Goal: Task Accomplishment & Management: Use online tool/utility

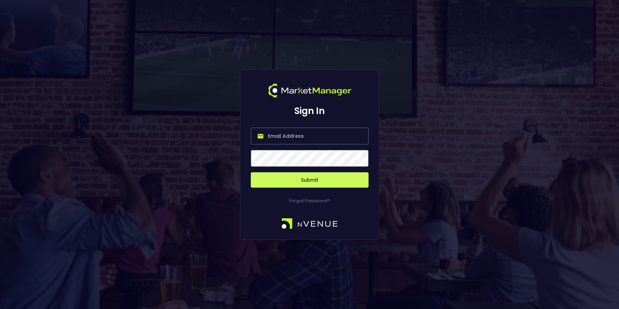
type input "[PERSON_NAME][EMAIL_ADDRESS][DOMAIN_NAME]"
click at [304, 174] on button "Submit" at bounding box center [310, 179] width 118 height 15
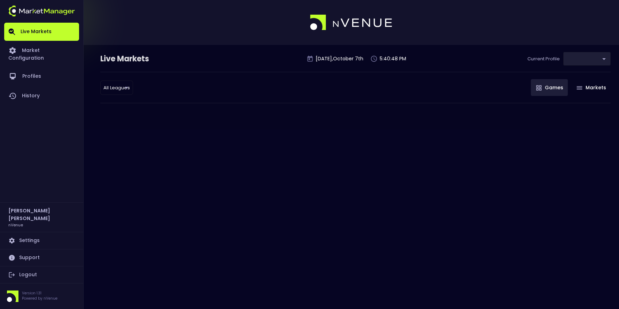
type input "d66ee90f-df8e-430e-a05c-aaf70ad95ad9"
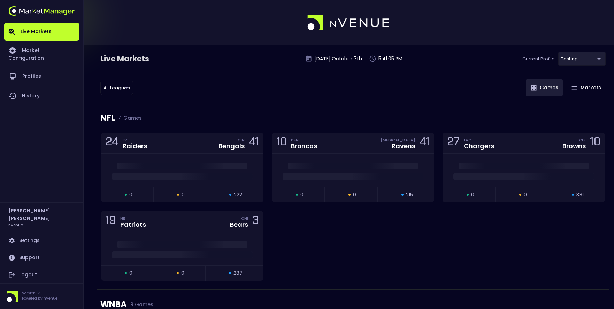
click at [224, 105] on div "NFL 4 Games" at bounding box center [352, 117] width 505 height 29
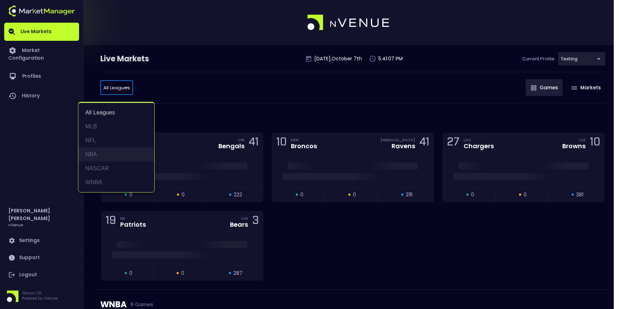
click at [105, 152] on li "NBA" at bounding box center [116, 154] width 76 height 14
type input "NBA"
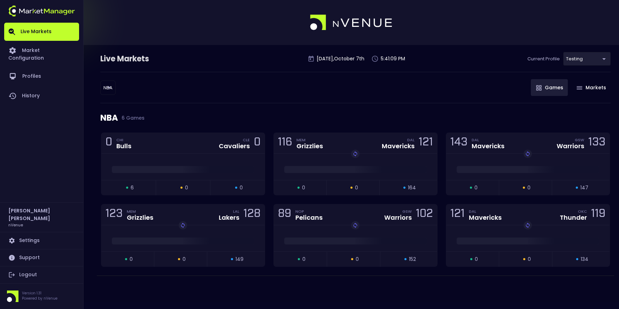
click at [335, 82] on div "NBA NBA ​ Games Markets" at bounding box center [355, 87] width 511 height 31
click at [174, 144] on div "0 CHI Bulls CLE Cavaliers 0" at bounding box center [182, 143] width 163 height 21
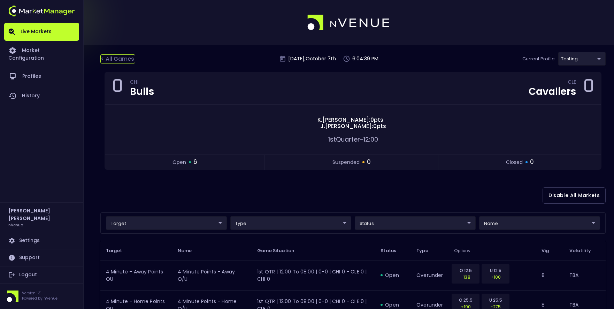
click at [127, 56] on div "< All Games" at bounding box center [117, 58] width 35 height 9
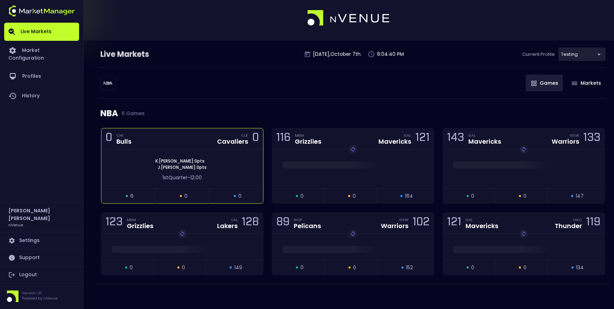
scroll to position [6, 0]
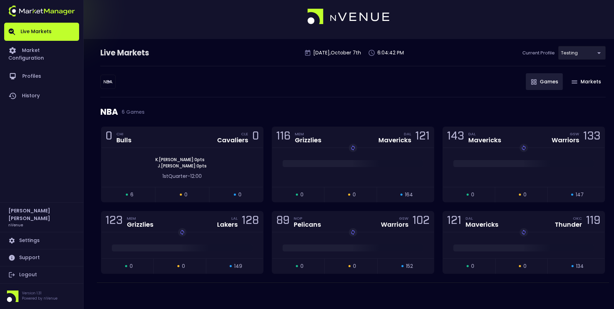
click at [109, 82] on body "Live Markets Market Configuration Profiles History Jerry Griffith nVenue Settin…" at bounding box center [307, 151] width 614 height 315
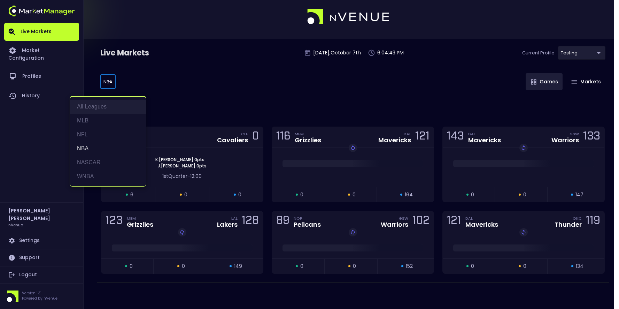
click at [101, 106] on li "All Leagues" at bounding box center [108, 107] width 76 height 14
type input "all leagues"
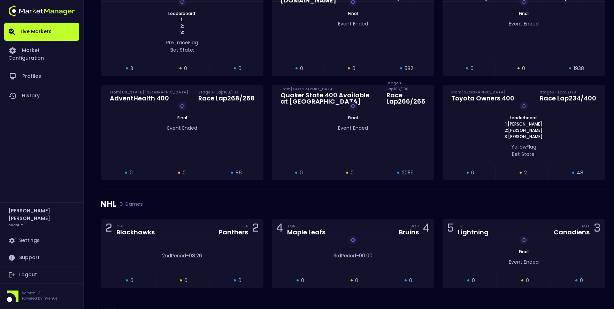
scroll to position [703, 0]
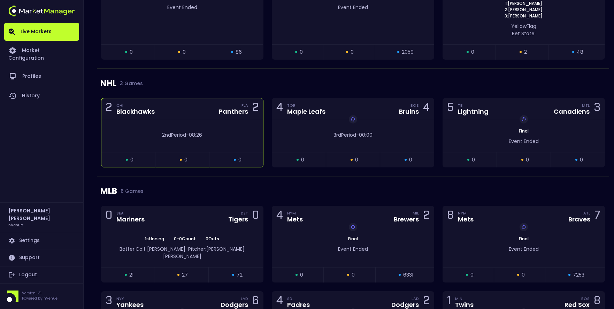
click at [186, 108] on div "2 CHI Blackhawks FLA Panthers 2" at bounding box center [182, 108] width 162 height 21
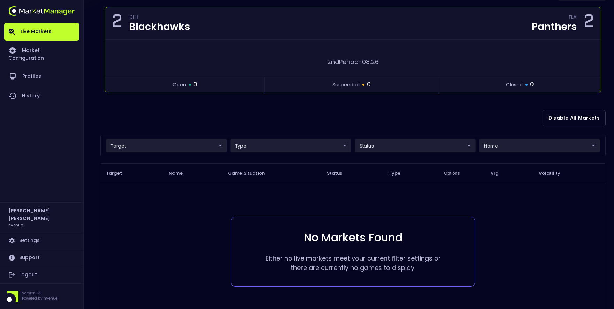
scroll to position [0, 0]
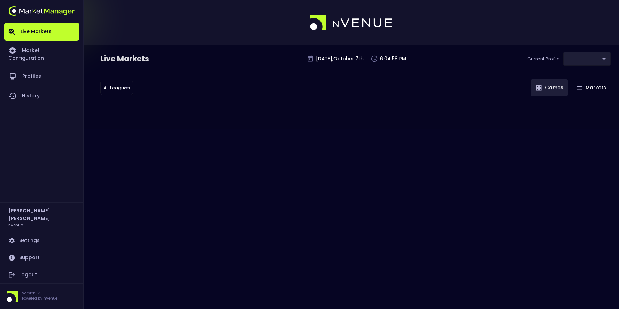
type input "d66ee90f-df8e-430e-a05c-aaf70ad95ad9"
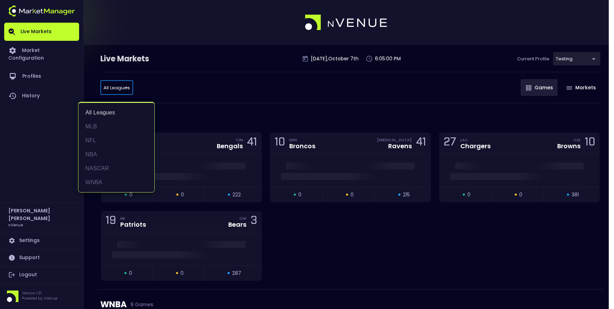
click at [224, 101] on div at bounding box center [309, 154] width 619 height 309
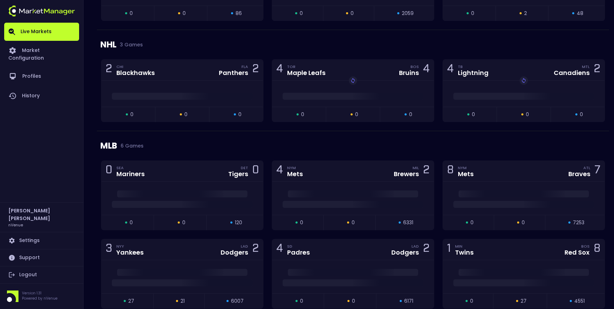
scroll to position [697, 0]
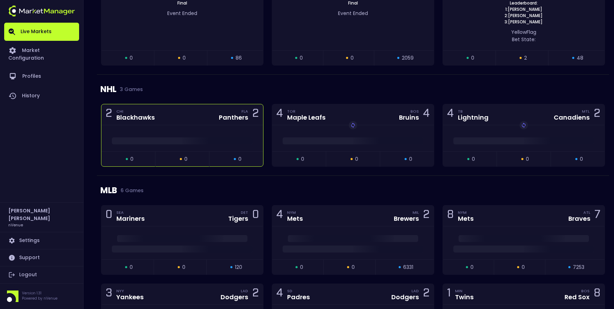
click at [190, 124] on div "2 CHI Blackhawks FLA Panthers 2" at bounding box center [182, 114] width 162 height 21
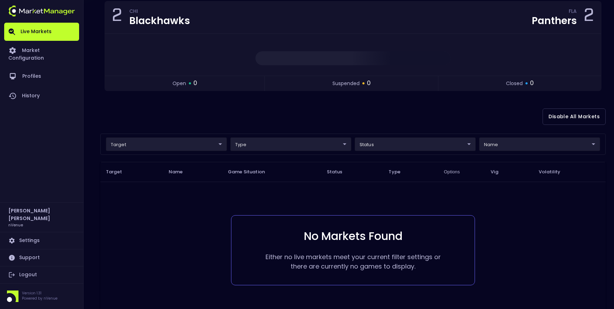
scroll to position [0, 0]
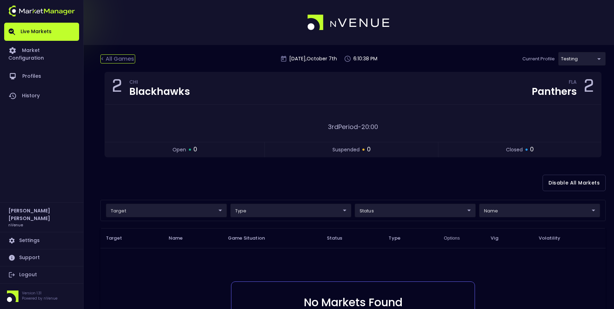
click at [111, 58] on div "< All Games" at bounding box center [117, 58] width 35 height 9
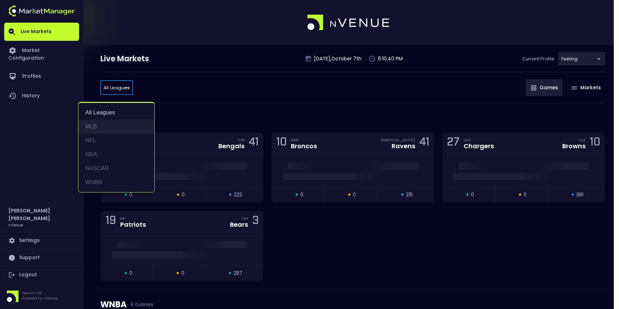
click at [111, 121] on li "MLB" at bounding box center [116, 127] width 76 height 14
type input "MLB"
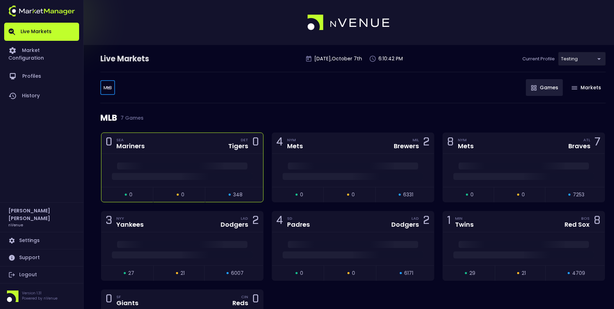
click at [174, 145] on div "0 SEA Mariners DET Tigers 0" at bounding box center [182, 143] width 162 height 21
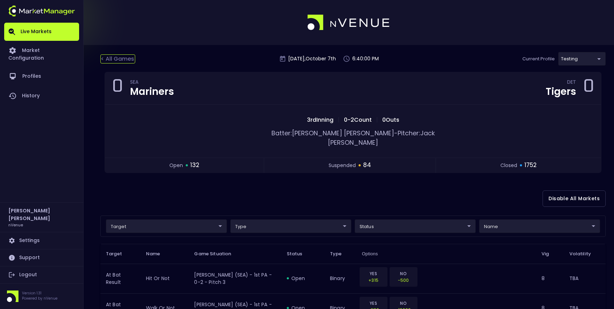
click at [116, 61] on div "< All Games" at bounding box center [117, 58] width 35 height 9
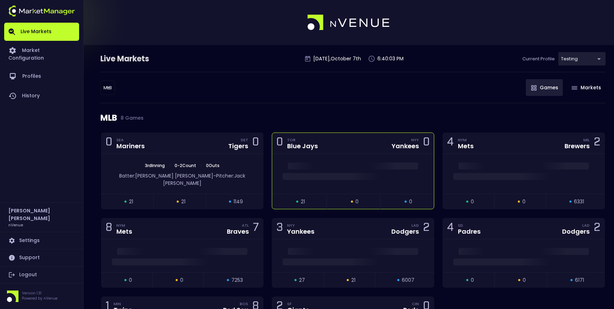
click at [370, 147] on div "0 [PERSON_NAME] Jays NYY Yankees 0" at bounding box center [353, 143] width 162 height 21
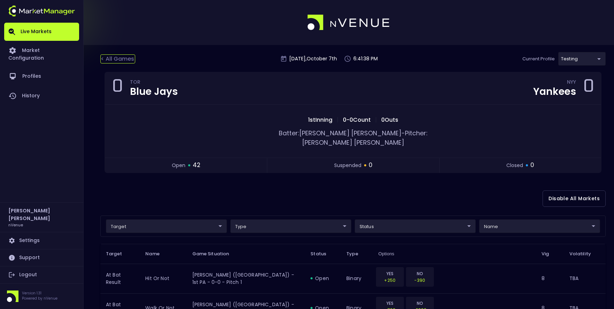
click at [122, 58] on div "< All Games" at bounding box center [117, 58] width 35 height 9
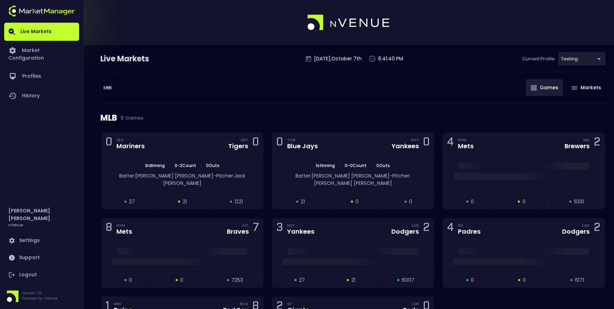
click at [107, 86] on body "Live Markets Market Configuration Profiles History [PERSON_NAME] nVenue Setting…" at bounding box center [307, 200] width 614 height 401
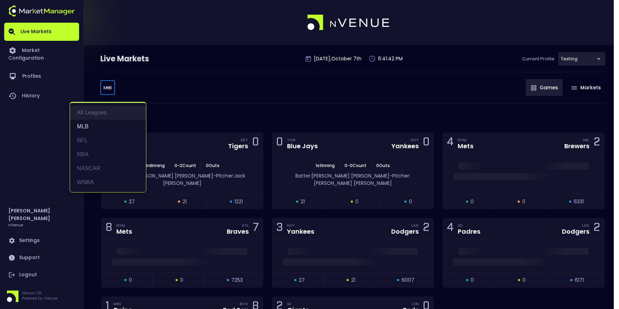
click at [106, 109] on li "All Leagues" at bounding box center [108, 113] width 76 height 14
type input "all leagues"
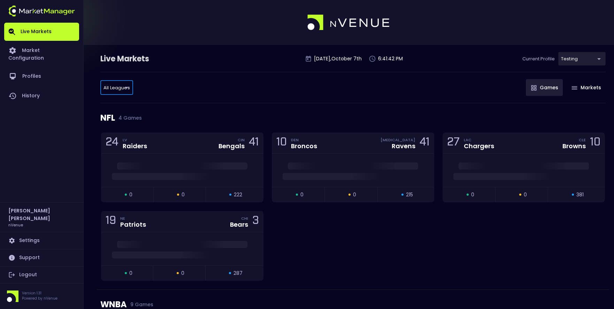
click at [217, 102] on div "All Leagues all leagues ​ Games Markets" at bounding box center [352, 87] width 505 height 31
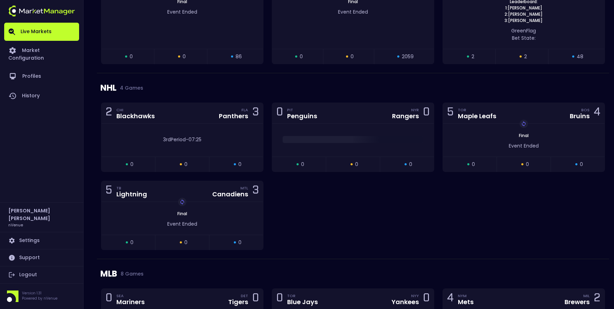
scroll to position [697, 0]
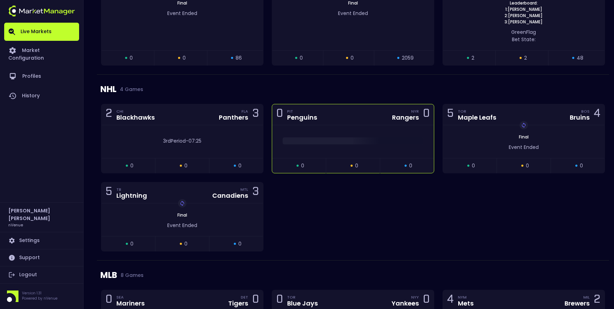
click at [344, 124] on div "0 PIT Penguins NYR Rangers 0" at bounding box center [353, 114] width 162 height 21
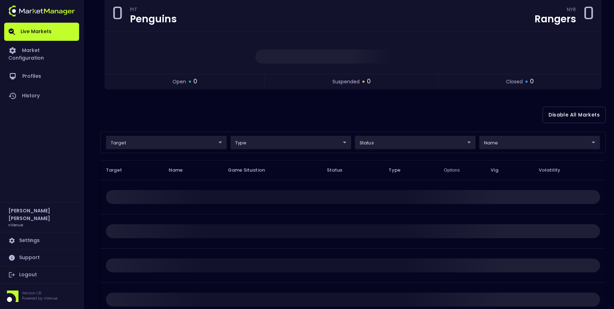
scroll to position [0, 0]
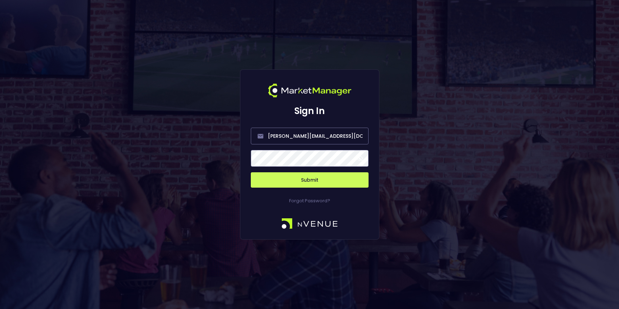
click at [311, 184] on button "Submit" at bounding box center [310, 179] width 118 height 15
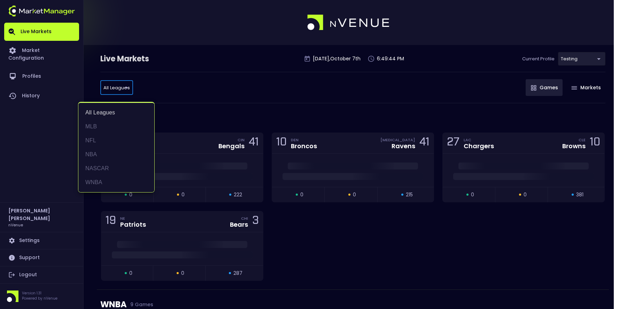
click at [246, 81] on div at bounding box center [309, 154] width 619 height 309
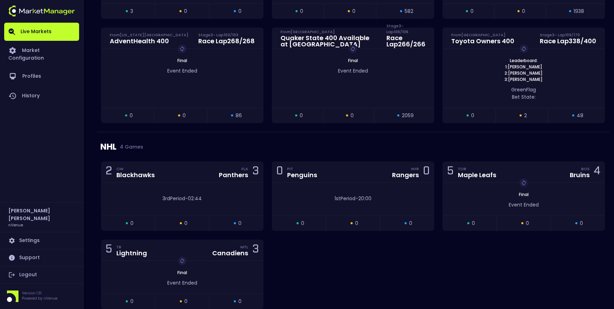
scroll to position [662, 0]
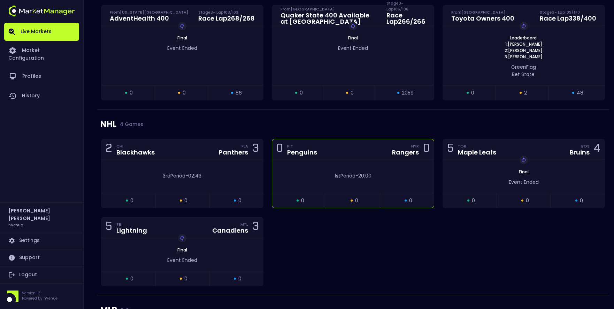
click at [340, 145] on div "0 PIT Penguins NYR Rangers 0" at bounding box center [353, 149] width 162 height 21
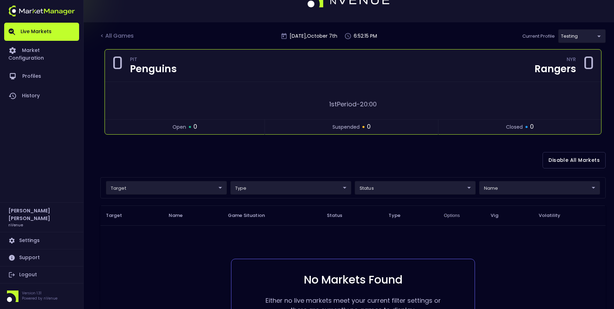
scroll to position [0, 0]
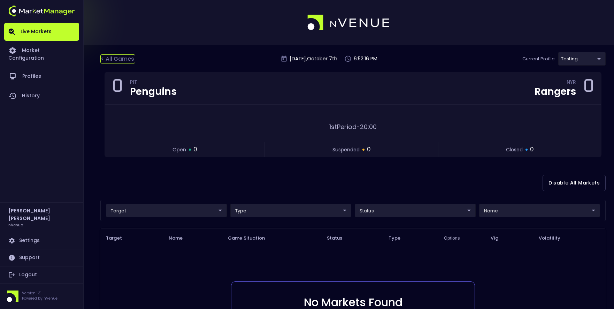
click at [133, 59] on div "< All Games" at bounding box center [117, 58] width 35 height 9
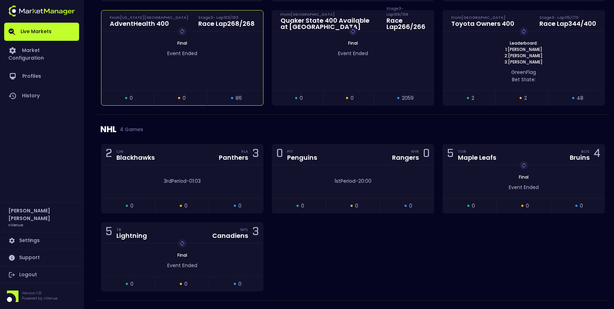
scroll to position [662, 0]
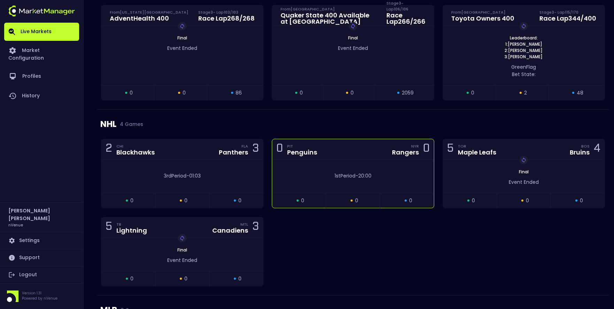
click at [367, 149] on div "0 PIT Penguins NYR Rangers 0" at bounding box center [353, 149] width 162 height 21
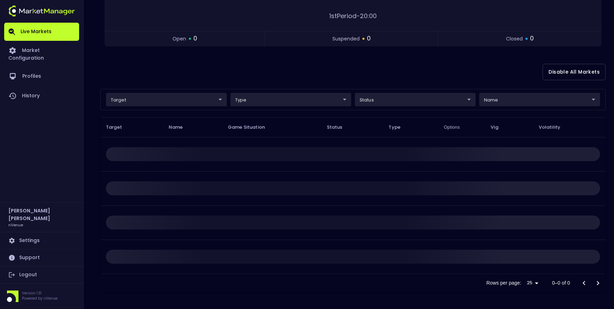
scroll to position [0, 0]
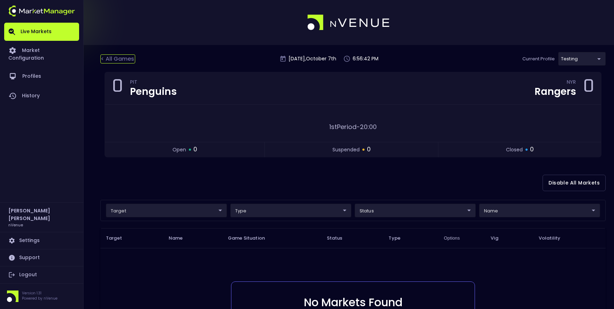
click at [110, 58] on div "< All Games" at bounding box center [117, 58] width 35 height 9
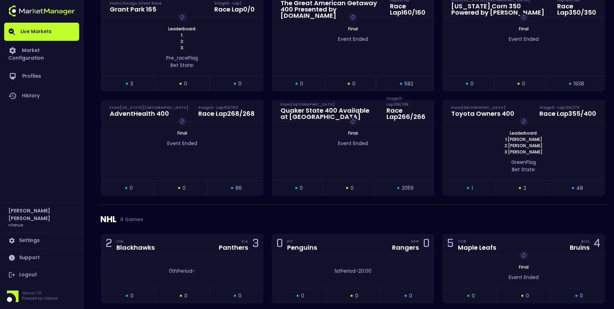
scroll to position [662, 0]
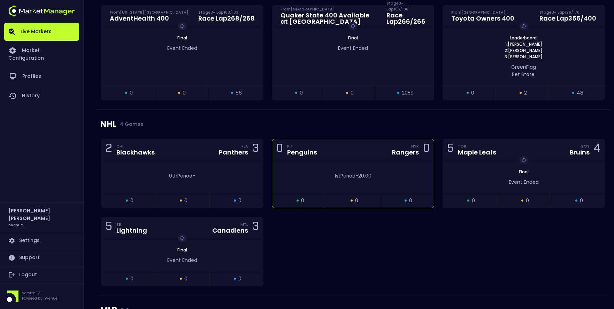
click at [355, 153] on div "0 PIT Penguins NYR Rangers 0" at bounding box center [353, 149] width 162 height 21
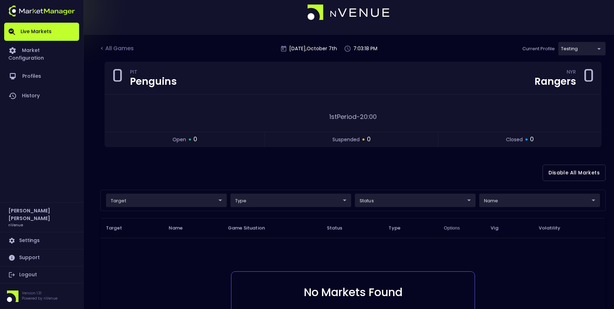
scroll to position [0, 0]
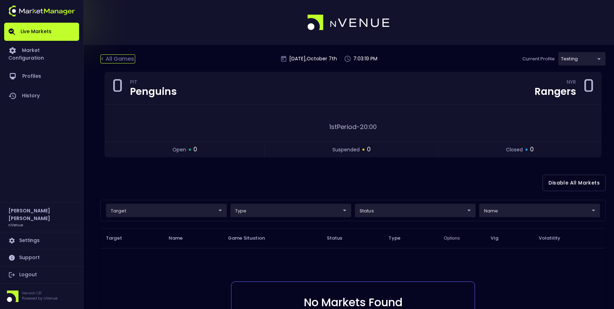
click at [130, 59] on div "< All Games" at bounding box center [117, 58] width 35 height 9
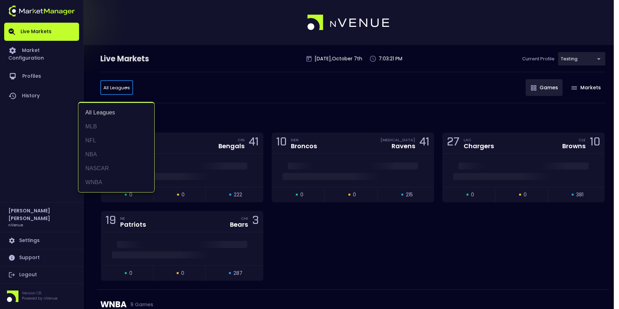
click at [422, 272] on div at bounding box center [309, 154] width 619 height 309
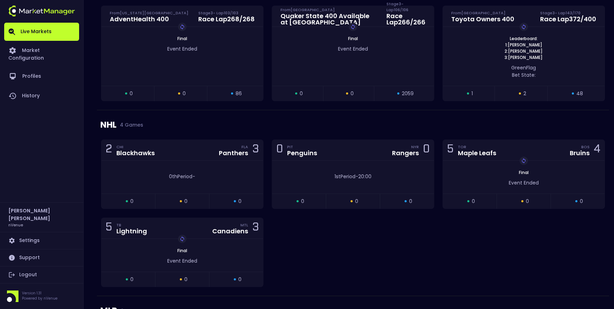
scroll to position [697, 0]
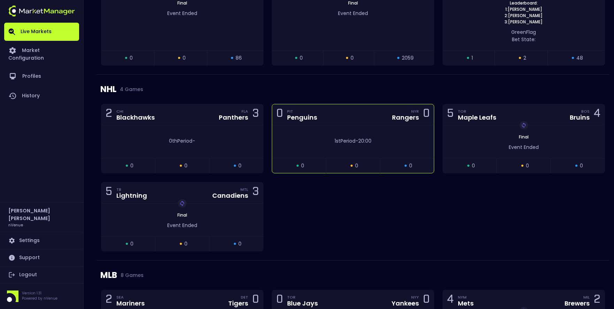
click at [354, 114] on div "0 PIT Penguins NYR Rangers 0" at bounding box center [353, 114] width 162 height 21
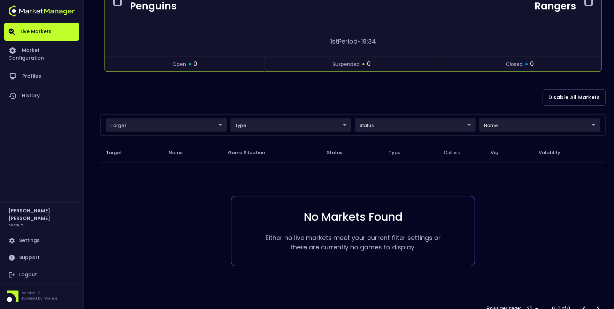
scroll to position [0, 0]
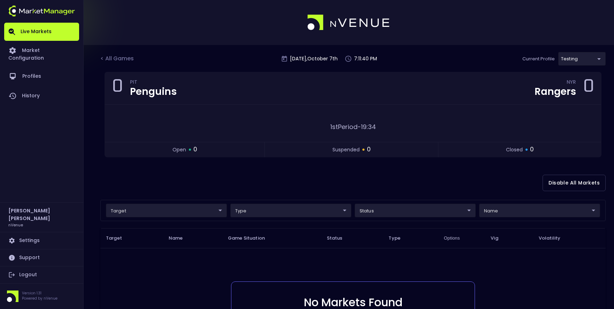
click at [105, 54] on div "< All Games [DATE] 7:11:40 PM Current Profile testing d66ee90f-df8e-430e-a05c-a…" at bounding box center [352, 62] width 505 height 20
click at [115, 62] on div "< All Games" at bounding box center [117, 58] width 35 height 9
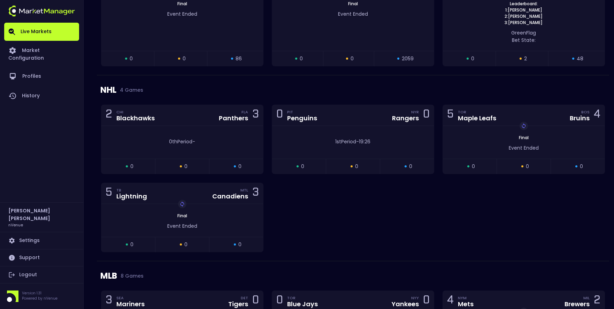
scroll to position [686, 0]
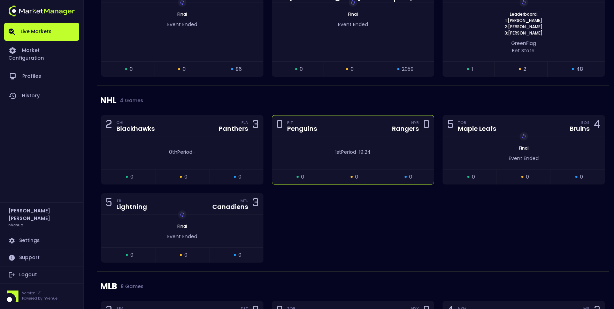
click at [346, 128] on div "0 PIT Penguins NYR Rangers 0" at bounding box center [353, 125] width 162 height 21
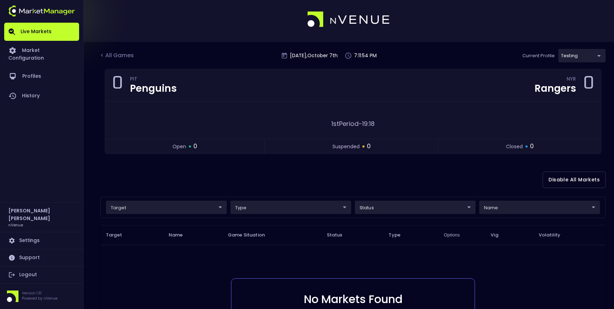
scroll to position [0, 0]
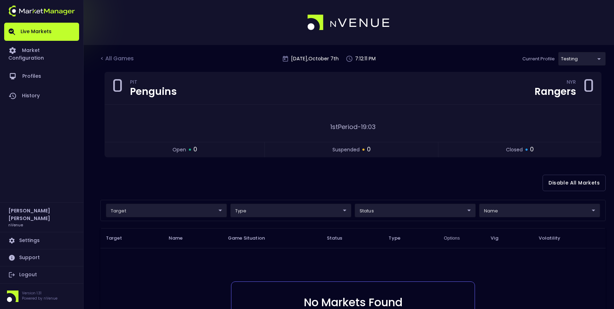
click at [572, 55] on body "Live Markets Market Configuration Profiles History [PERSON_NAME] nVenue Setting…" at bounding box center [307, 210] width 614 height 420
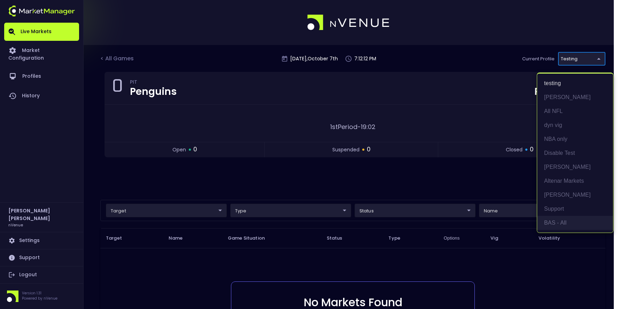
click at [555, 220] on li "BAS - All" at bounding box center [575, 223] width 76 height 14
type input "0d810fa5-e353-4d9c-b11d-31f095cae871"
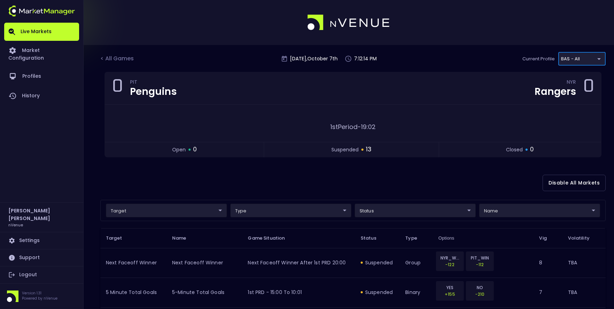
click at [285, 186] on div "Disable All Markets" at bounding box center [352, 183] width 505 height 34
